Goal: Information Seeking & Learning: Learn about a topic

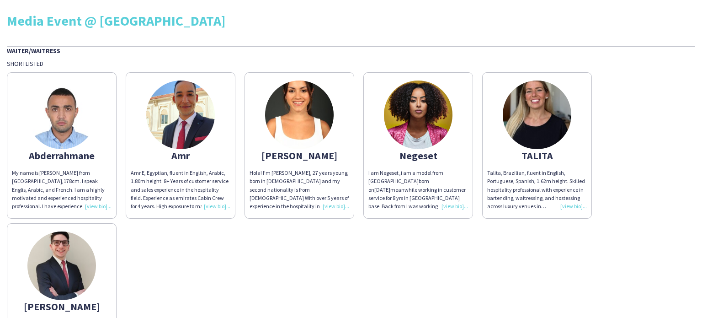
click at [340, 204] on div "Hola! I’m [PERSON_NAME], 27 years young, born in [DEMOGRAPHIC_DATA] and my seco…" at bounding box center [300, 190] width 100 height 42
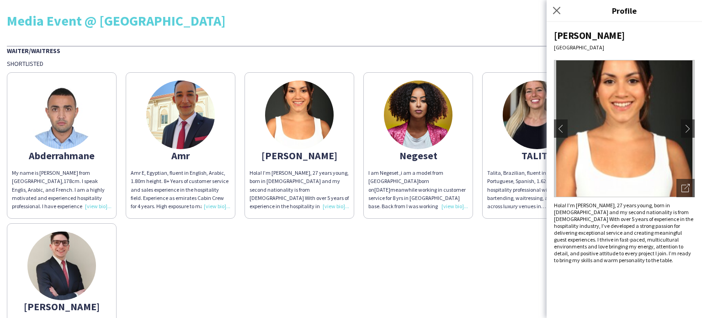
click at [396, 259] on div "Abderrahmane My name is [PERSON_NAME] from [GEOGRAPHIC_DATA],178cm. I speak Eng…" at bounding box center [351, 219] width 688 height 302
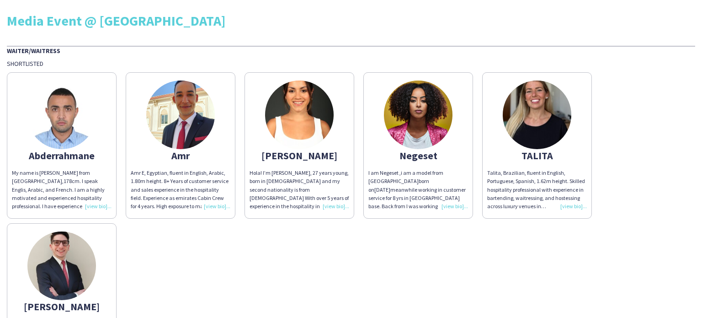
click at [572, 206] on div "Talita, Brazilian, fluent in English, Portuguese, Spanish, 1.62m height. Skille…" at bounding box center [537, 190] width 100 height 42
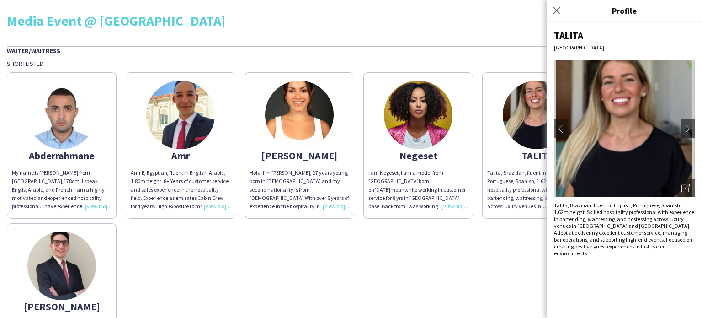
click at [496, 246] on div "Abderrahmane My name is [PERSON_NAME] from [GEOGRAPHIC_DATA],178cm. I speak Eng…" at bounding box center [351, 219] width 688 height 302
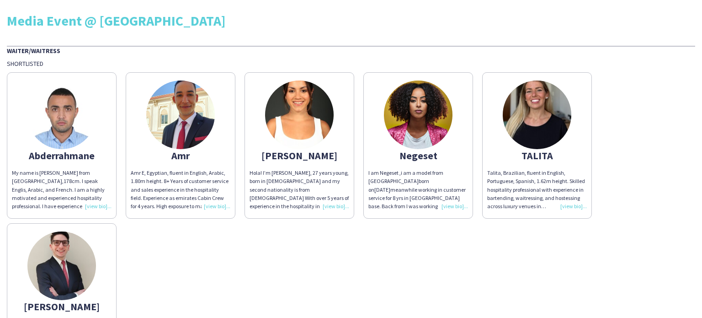
click at [330, 206] on div "Hola! I’m [PERSON_NAME], 27 years young, born in [DEMOGRAPHIC_DATA] and my seco…" at bounding box center [300, 190] width 100 height 42
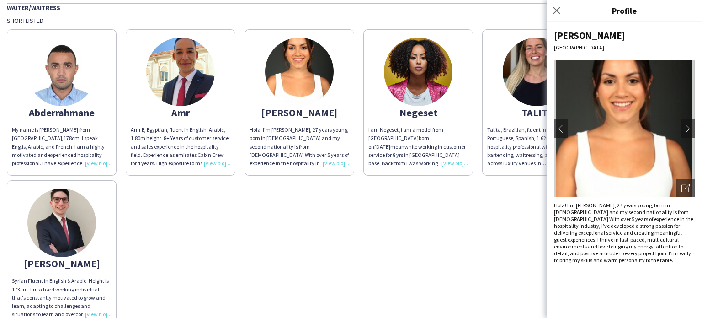
scroll to position [91, 0]
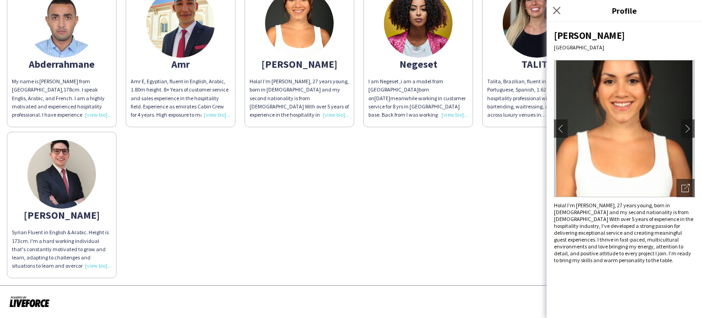
click at [98, 264] on div "Syrian Fluent in English & Arabic. Height is 173cm. I'm a hard working individu…" at bounding box center [62, 249] width 100 height 42
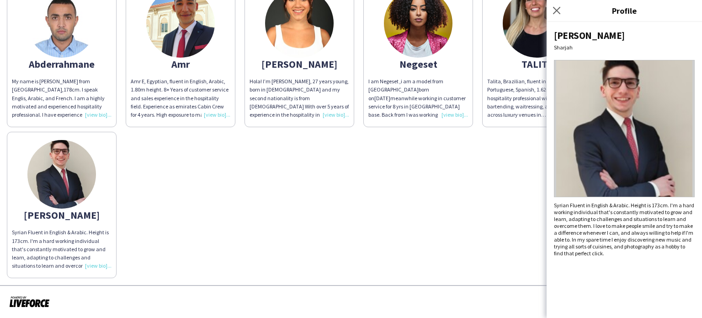
click at [373, 206] on div "Abderrahmane My name is [PERSON_NAME] from [GEOGRAPHIC_DATA],178cm. I speak Eng…" at bounding box center [351, 127] width 688 height 302
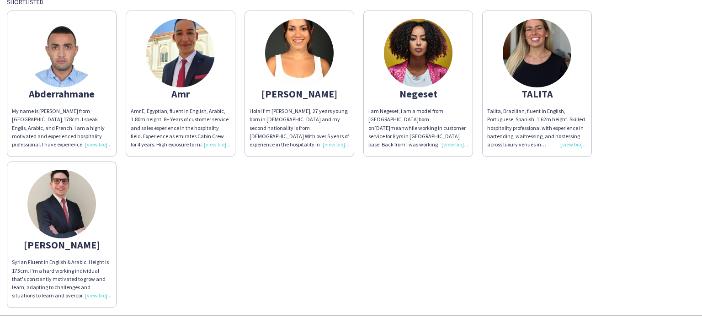
scroll to position [0, 0]
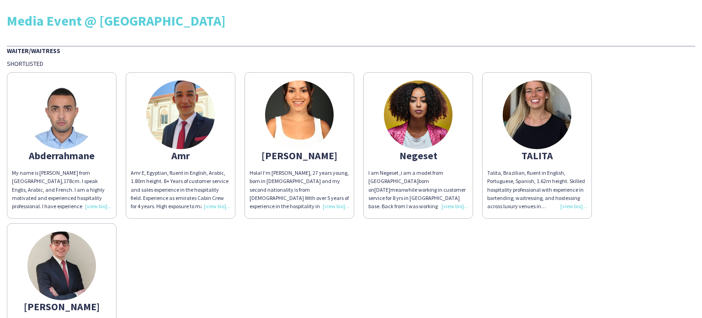
click at [452, 204] on div "I am [GEOGRAPHIC_DATA] ,i am a model from [GEOGRAPHIC_DATA][DEMOGRAPHIC_DATA] o…" at bounding box center [418, 190] width 100 height 42
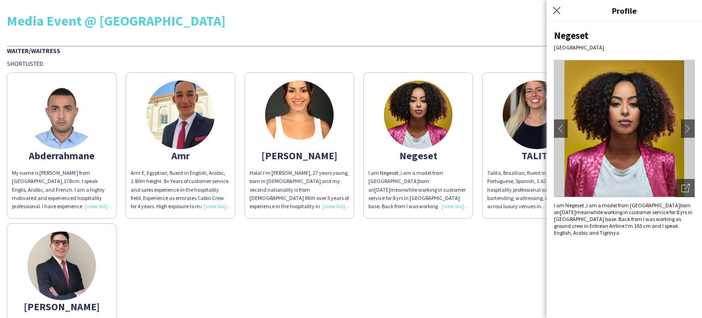
click at [496, 246] on div "Abderrahmane My name is [PERSON_NAME] from [GEOGRAPHIC_DATA],178cm. I speak Eng…" at bounding box center [351, 219] width 688 height 302
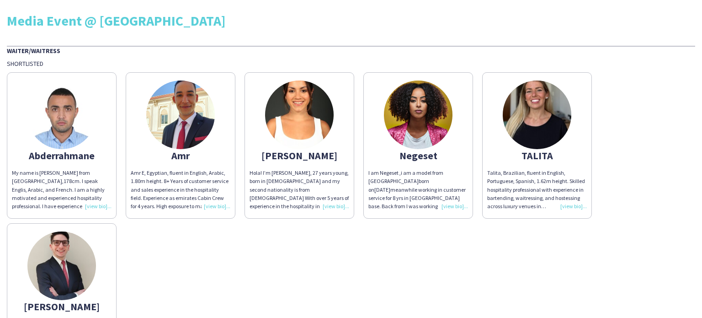
click at [332, 203] on div "Hola! I’m [PERSON_NAME], 27 years young, born in [DEMOGRAPHIC_DATA] and my seco…" at bounding box center [300, 190] width 100 height 42
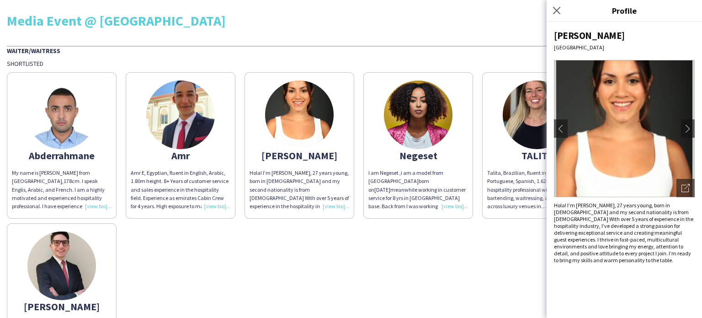
click at [342, 255] on div "Abderrahmane My name is [PERSON_NAME] from [GEOGRAPHIC_DATA],178cm. I speak Eng…" at bounding box center [351, 219] width 688 height 302
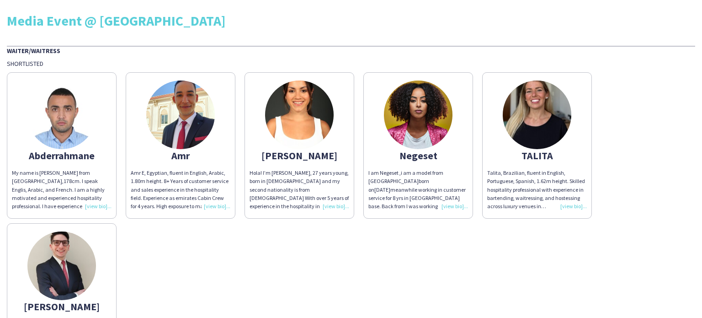
click at [565, 206] on div "Talita, Brazilian, fluent in English, Portuguese, Spanish, 1.62m height. Skille…" at bounding box center [537, 190] width 100 height 42
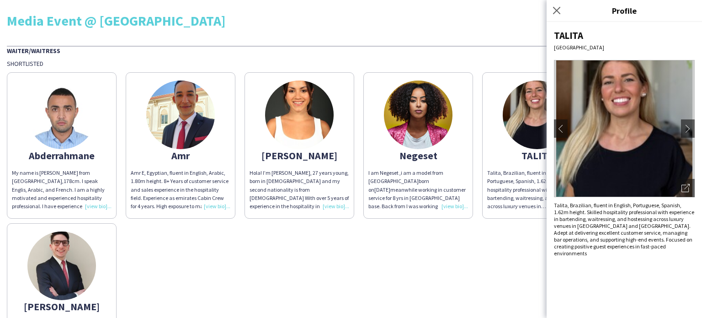
click at [401, 236] on div "Abderrahmane My name is [PERSON_NAME] from [GEOGRAPHIC_DATA],178cm. I speak Eng…" at bounding box center [351, 219] width 688 height 302
